Goal: Find specific page/section: Find specific page/section

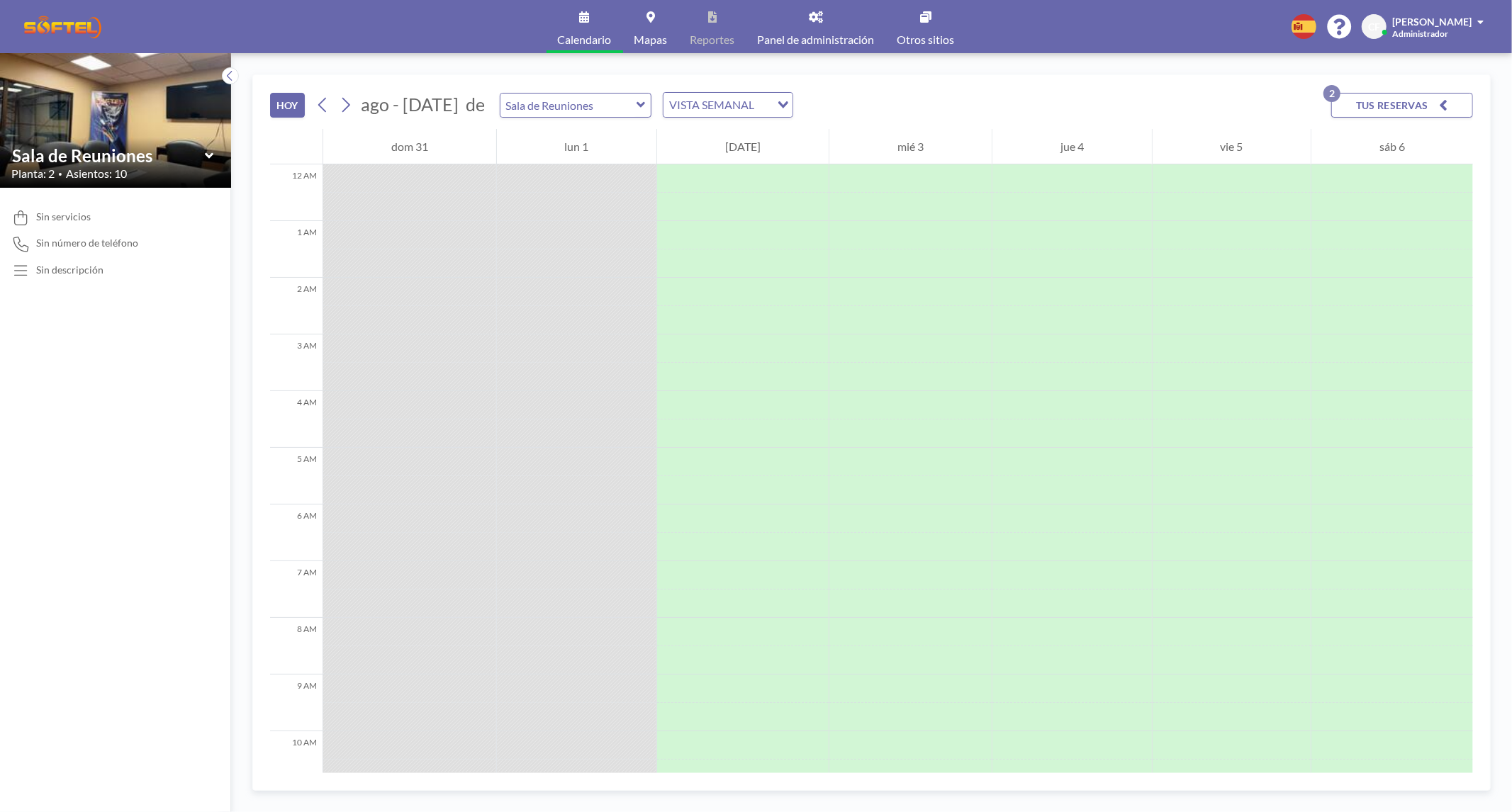
scroll to position [595, 0]
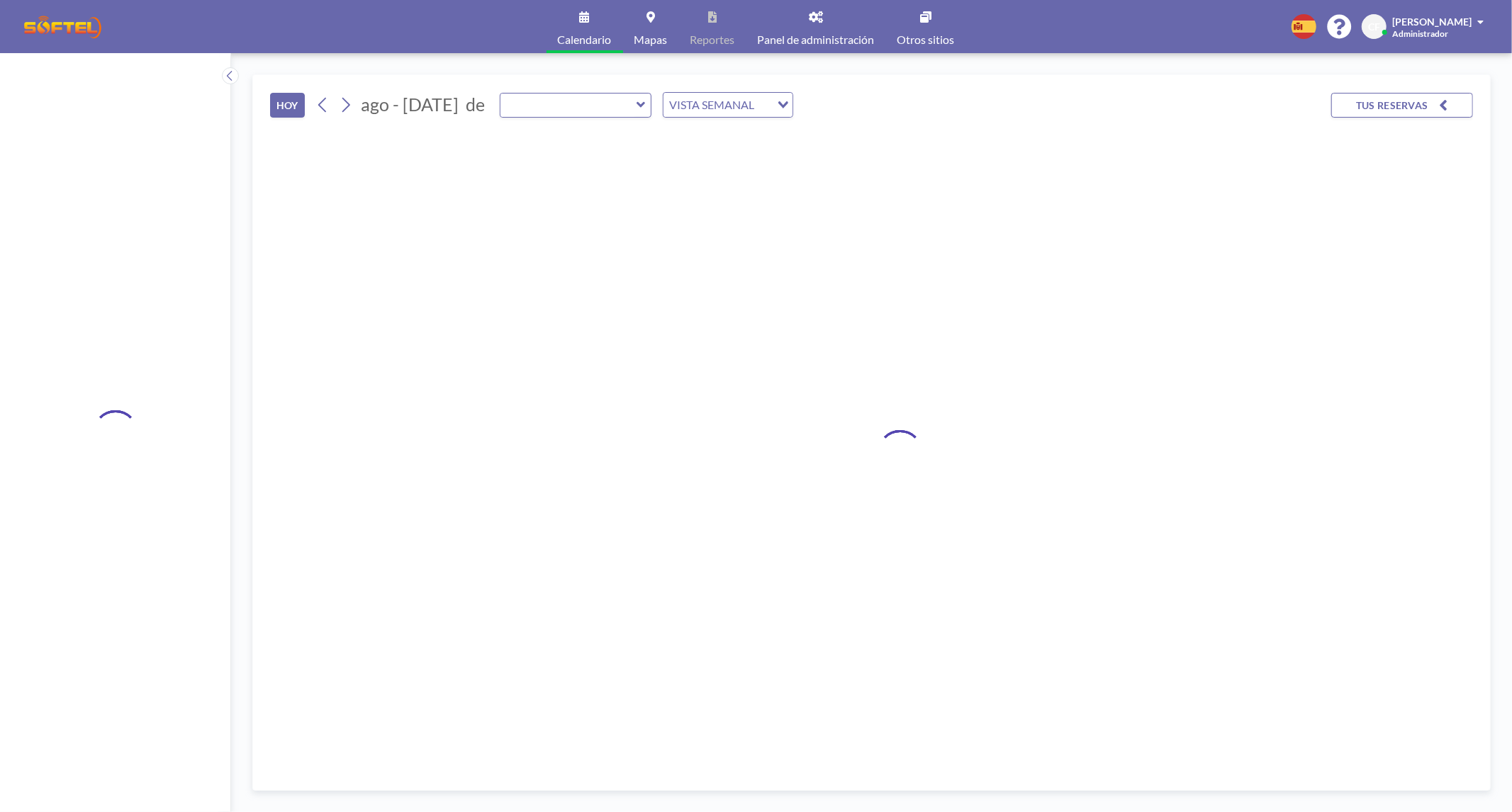
type input "Sala de Reuniones"
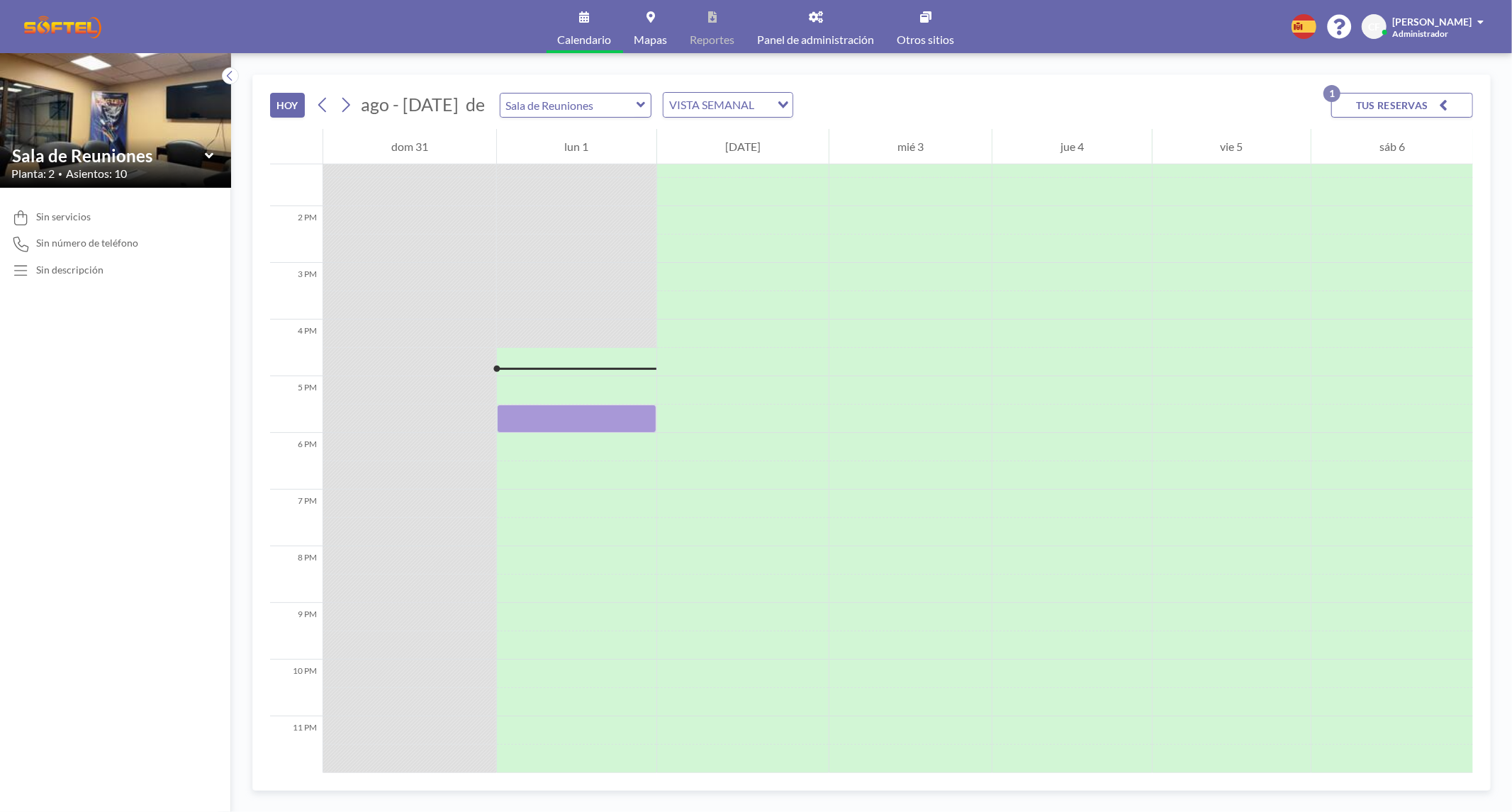
scroll to position [758, 0]
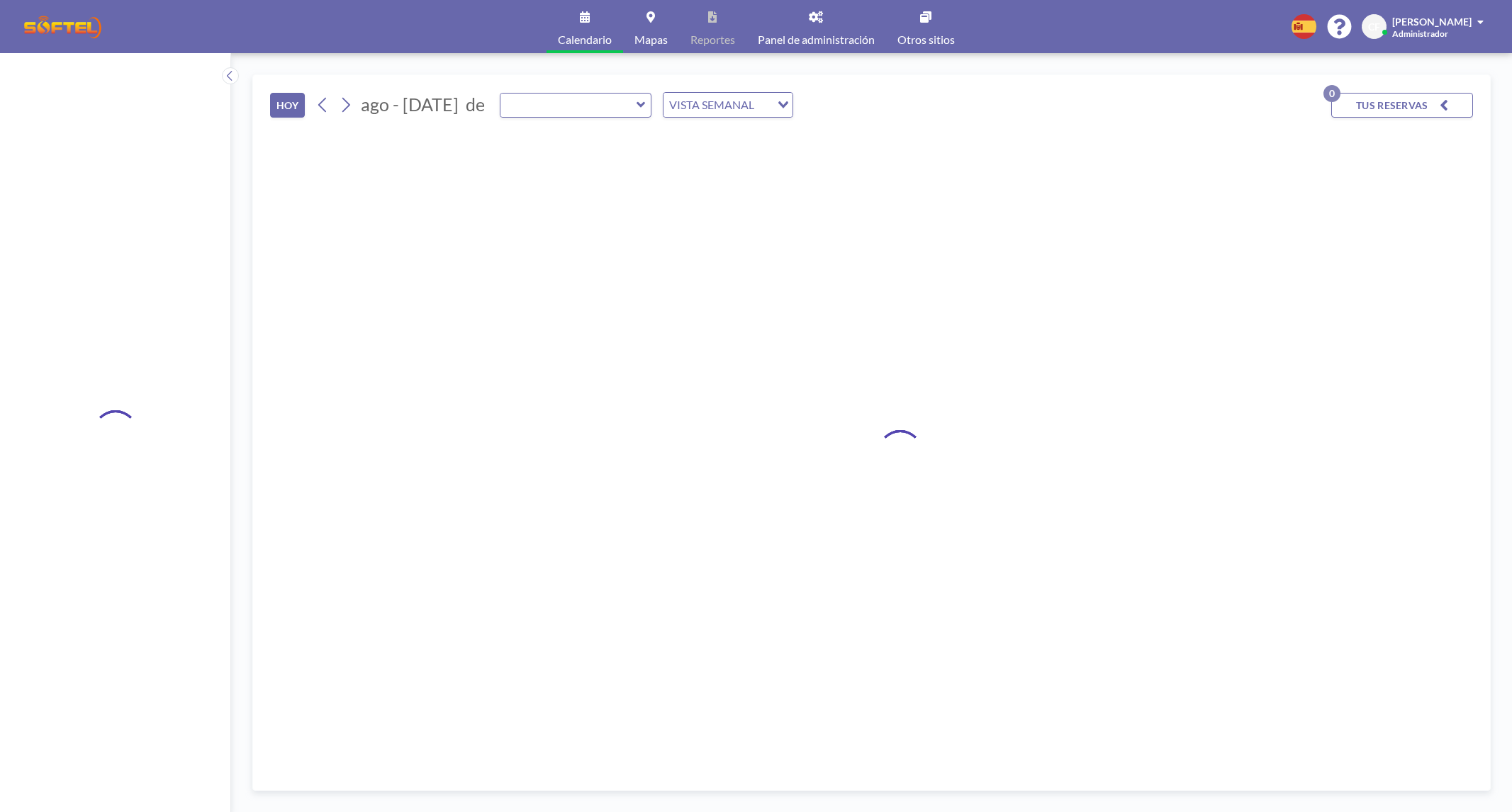
type input "Sala de Reuniones"
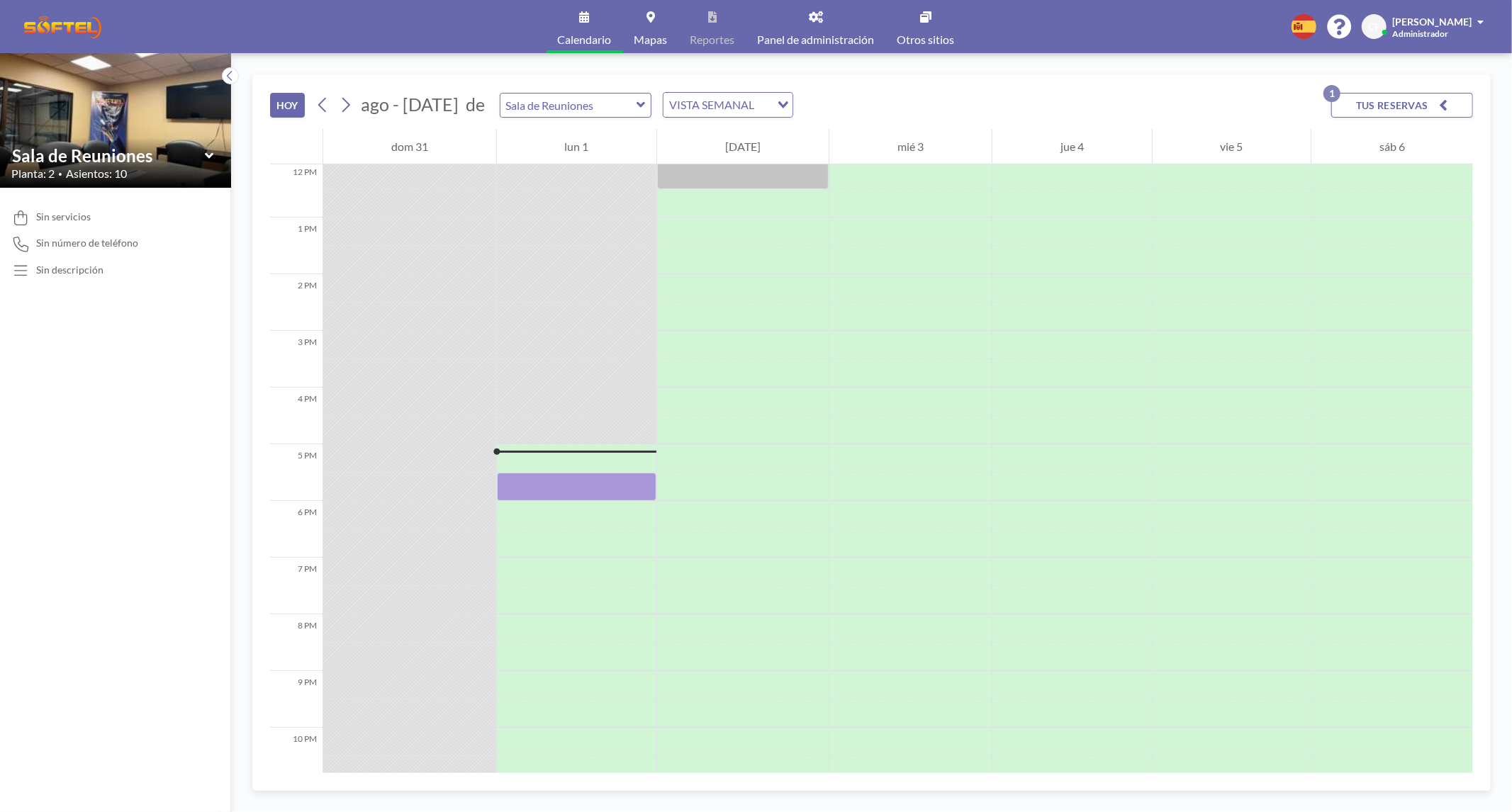
scroll to position [758, 0]
